Goal: Task Accomplishment & Management: Manage account settings

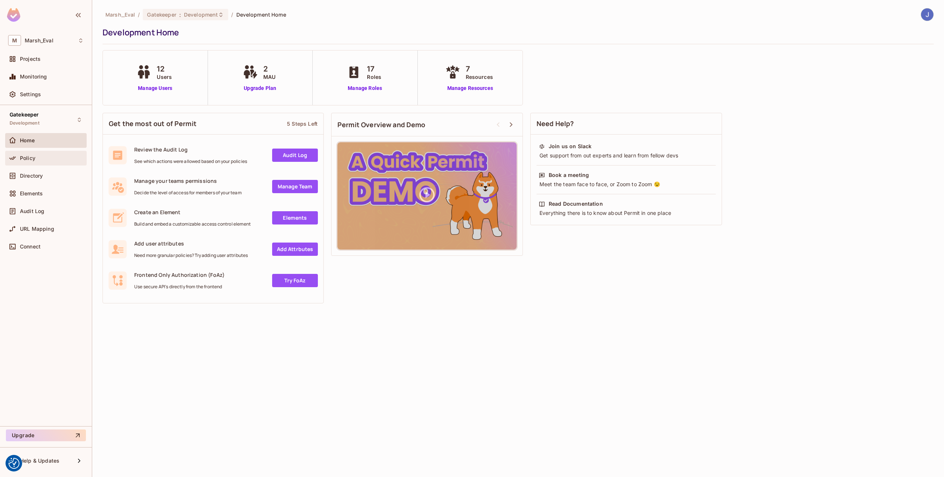
click at [28, 154] on div "Policy" at bounding box center [46, 158] width 76 height 9
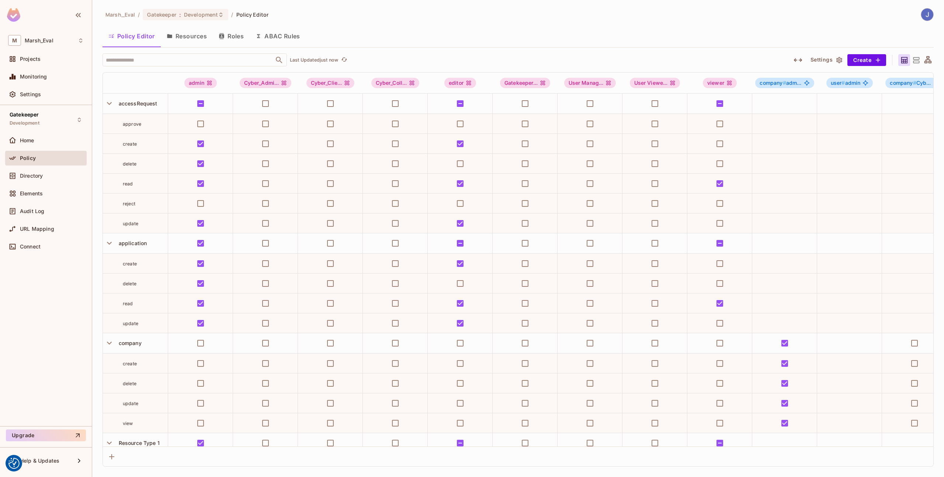
click at [229, 38] on button "Roles" at bounding box center [231, 36] width 37 height 18
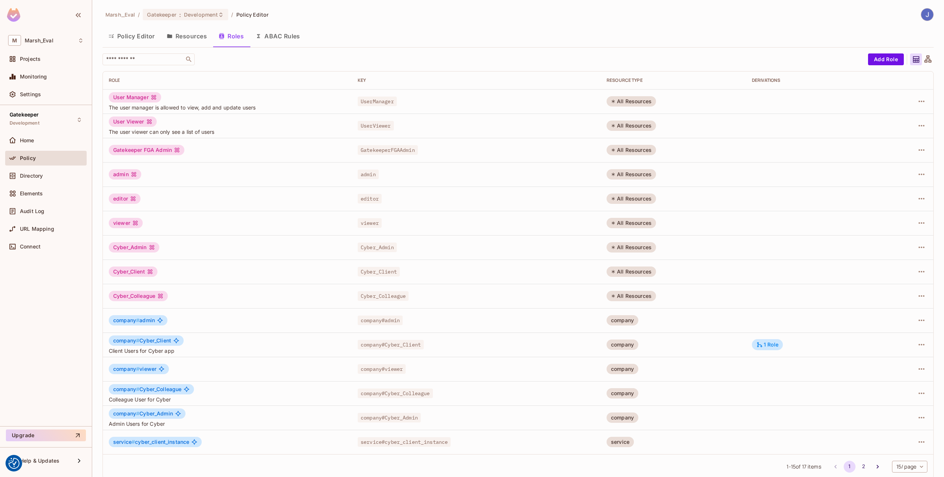
click at [270, 41] on button "ABAC Rules" at bounding box center [278, 36] width 56 height 18
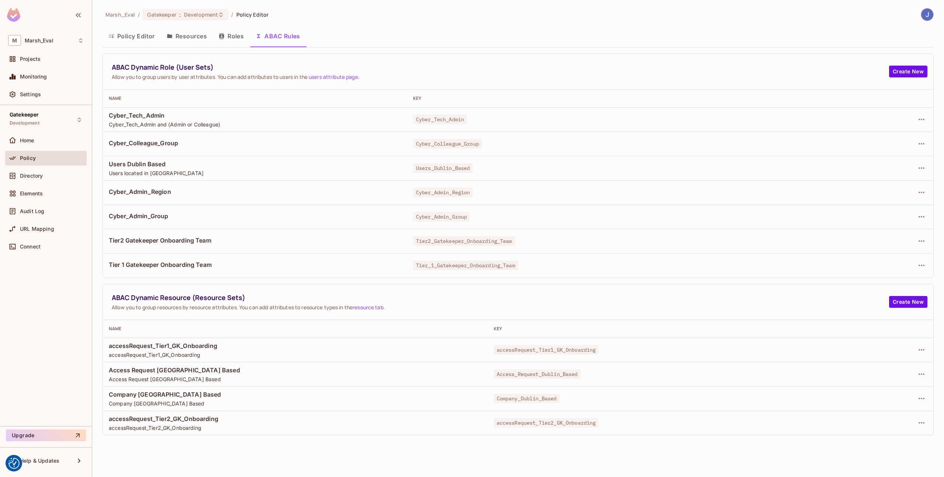
click at [900, 78] on div "ABAC Dynamic Role (User Sets) Allow you to group users by user attributes. You …" at bounding box center [518, 72] width 830 height 36
click at [899, 73] on button "Create New" at bounding box center [908, 72] width 38 height 12
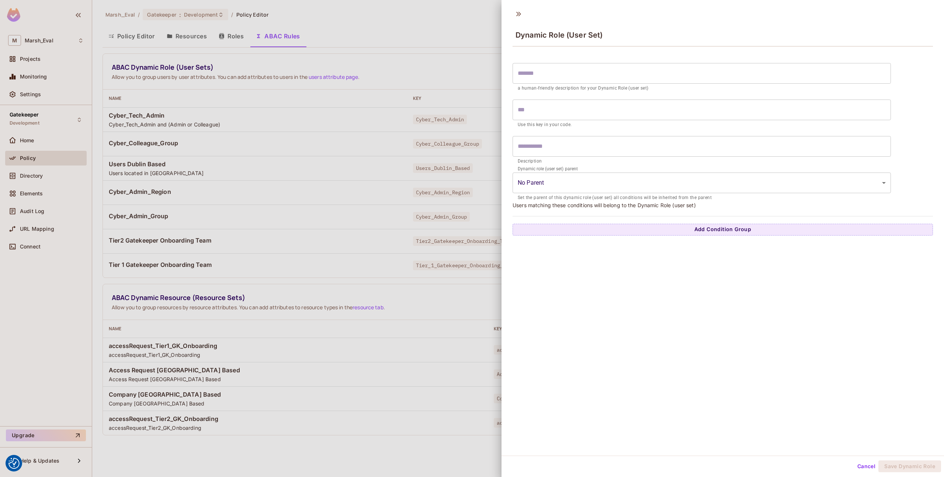
click at [618, 183] on body "We use cookies to enhance your browsing experience, serve personalized ads or c…" at bounding box center [472, 238] width 944 height 477
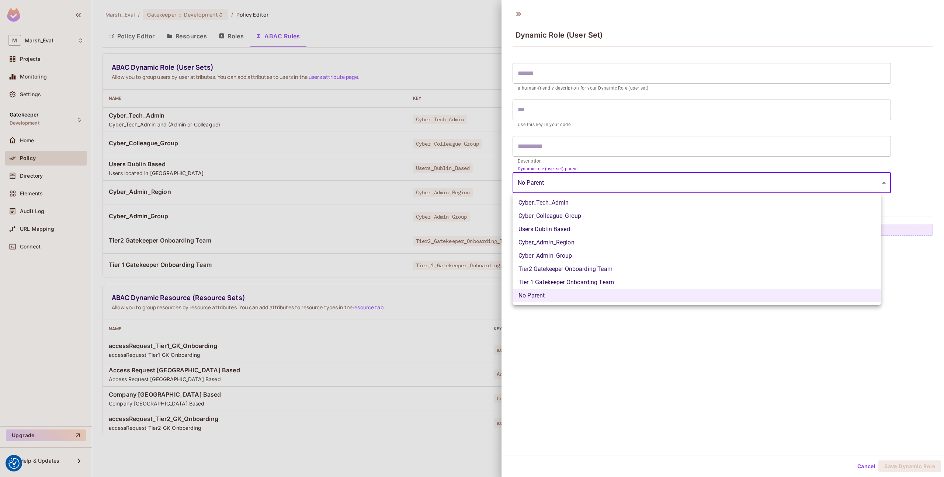
click at [609, 199] on li "Cyber_Tech_Admin" at bounding box center [697, 202] width 368 height 13
type input "**********"
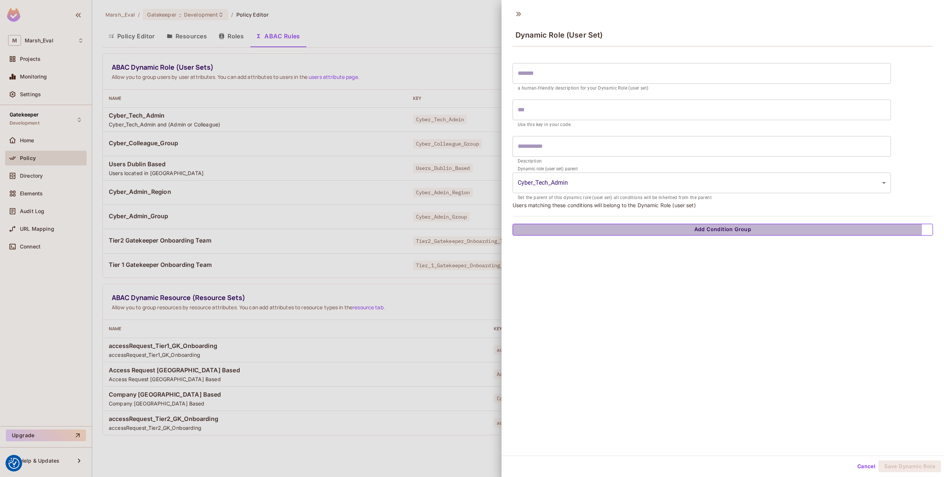
click at [636, 230] on button "Add Condition Group" at bounding box center [723, 230] width 420 height 12
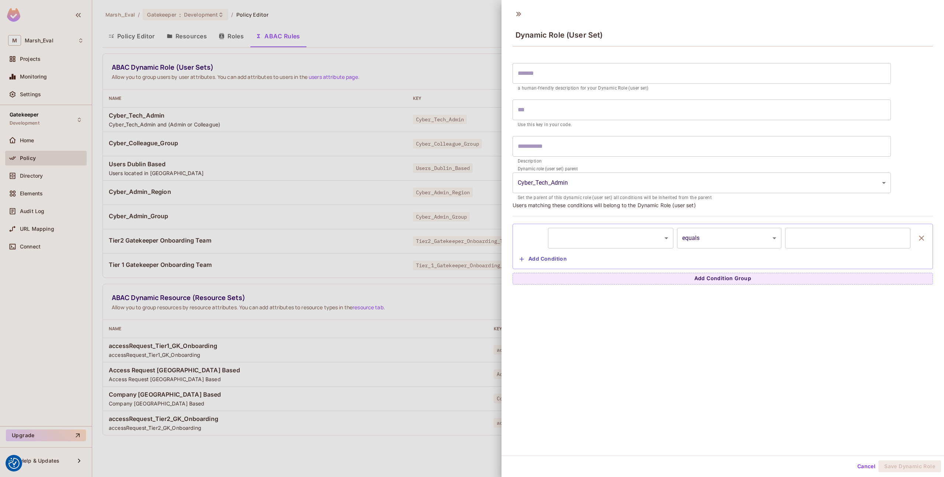
click at [616, 240] on body "We use cookies to enhance your browsing experience, serve personalized ads or c…" at bounding box center [472, 238] width 944 height 477
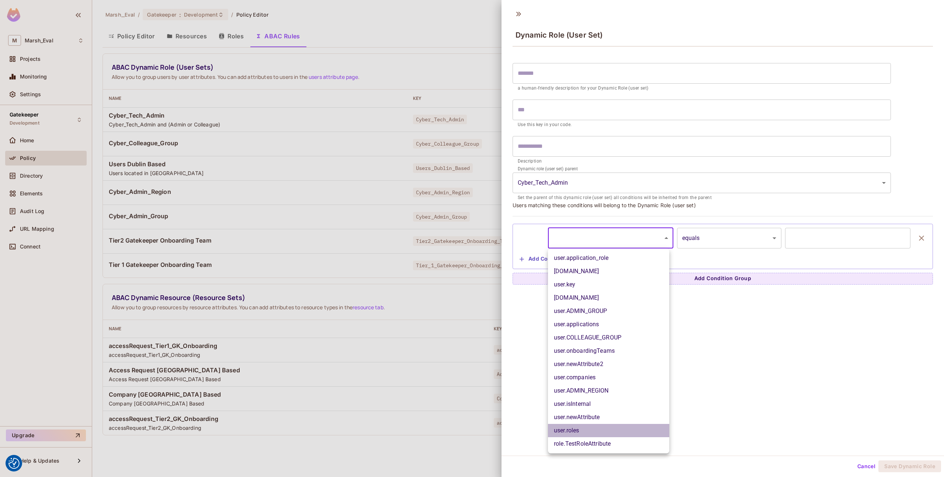
click at [607, 428] on li "user.roles" at bounding box center [608, 430] width 121 height 13
type input "**********"
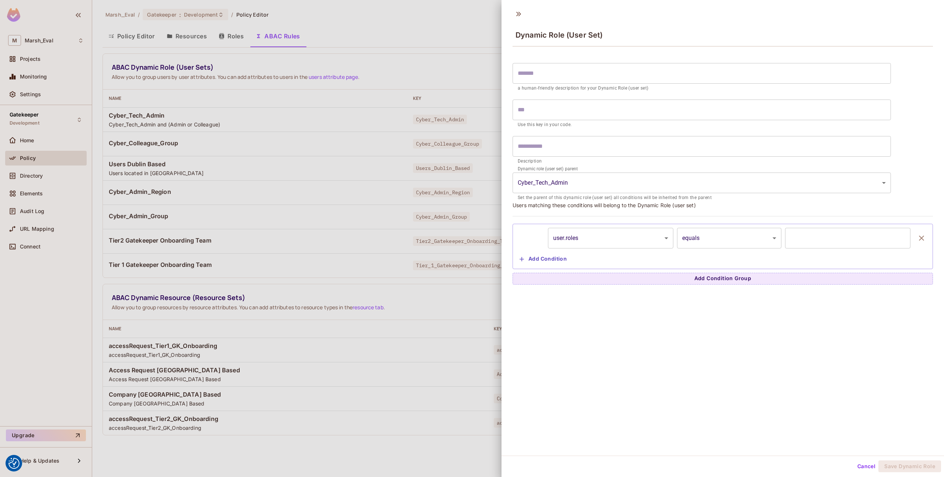
click at [432, 368] on div at bounding box center [472, 238] width 944 height 477
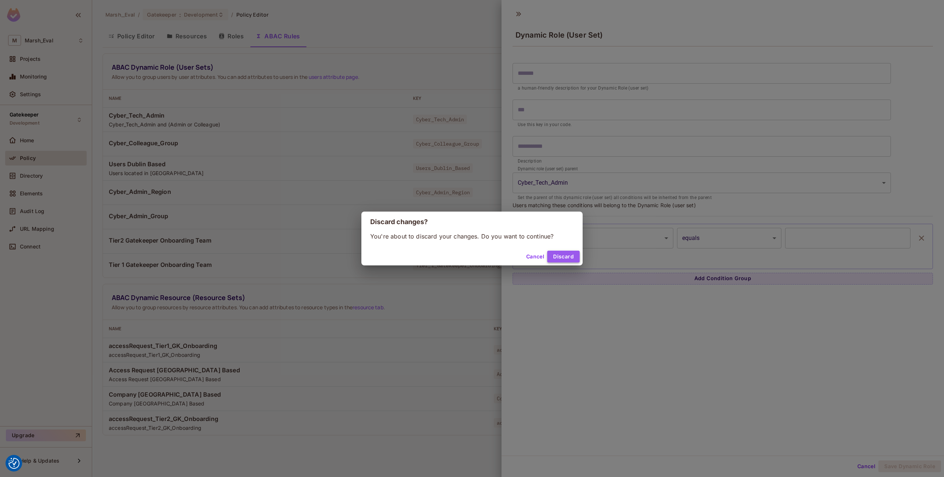
click at [570, 256] on button "Discard" at bounding box center [563, 257] width 32 height 12
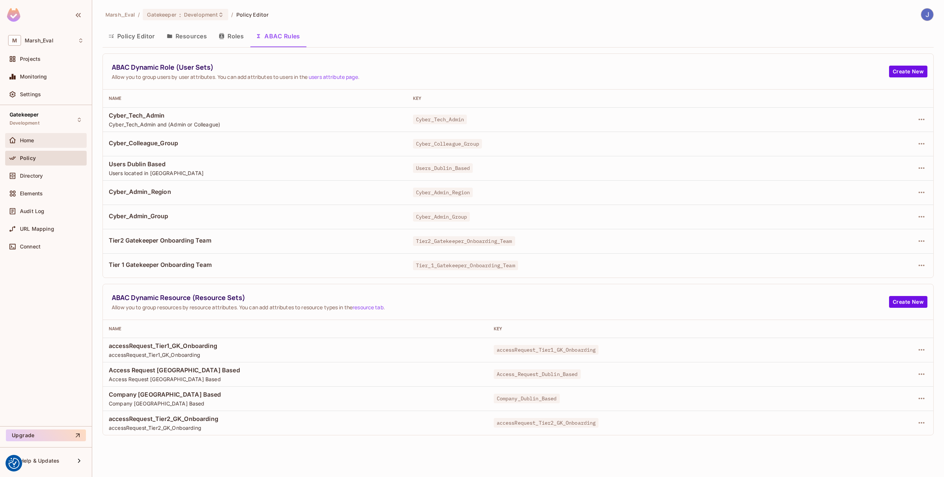
click at [46, 147] on div "Home" at bounding box center [45, 140] width 81 height 15
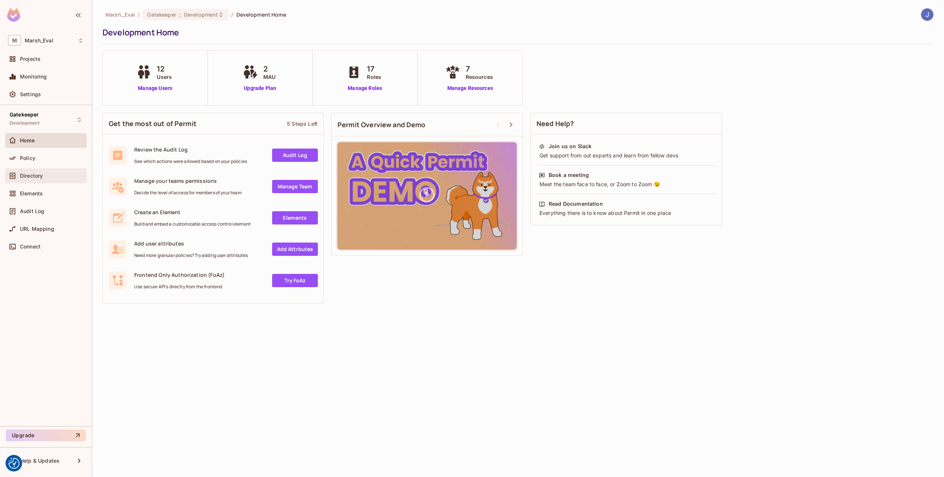
click at [45, 179] on div "Directory" at bounding box center [46, 175] width 76 height 9
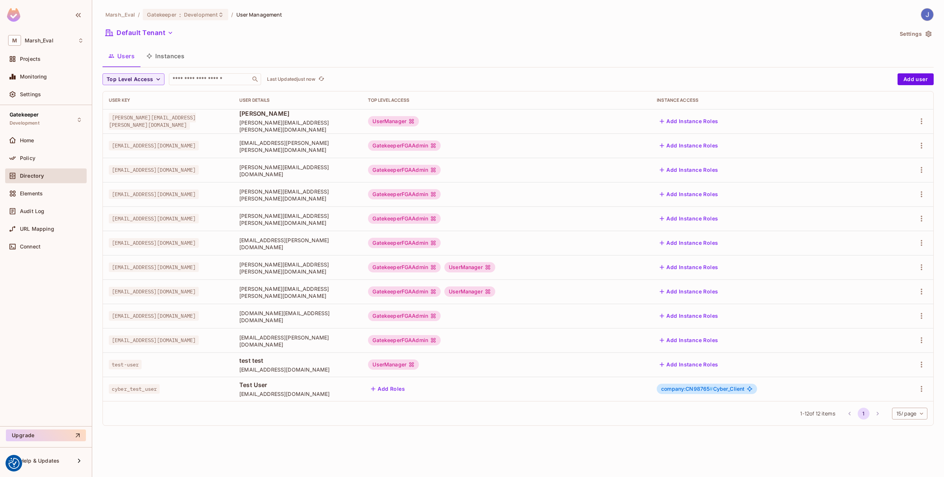
click at [153, 389] on span "cyber_test_user" at bounding box center [134, 389] width 51 height 10
copy span "cyber_test_user"
click at [444, 117] on div "UserManager" at bounding box center [506, 121] width 277 height 10
